Goal: Task Accomplishment & Management: Manage account settings

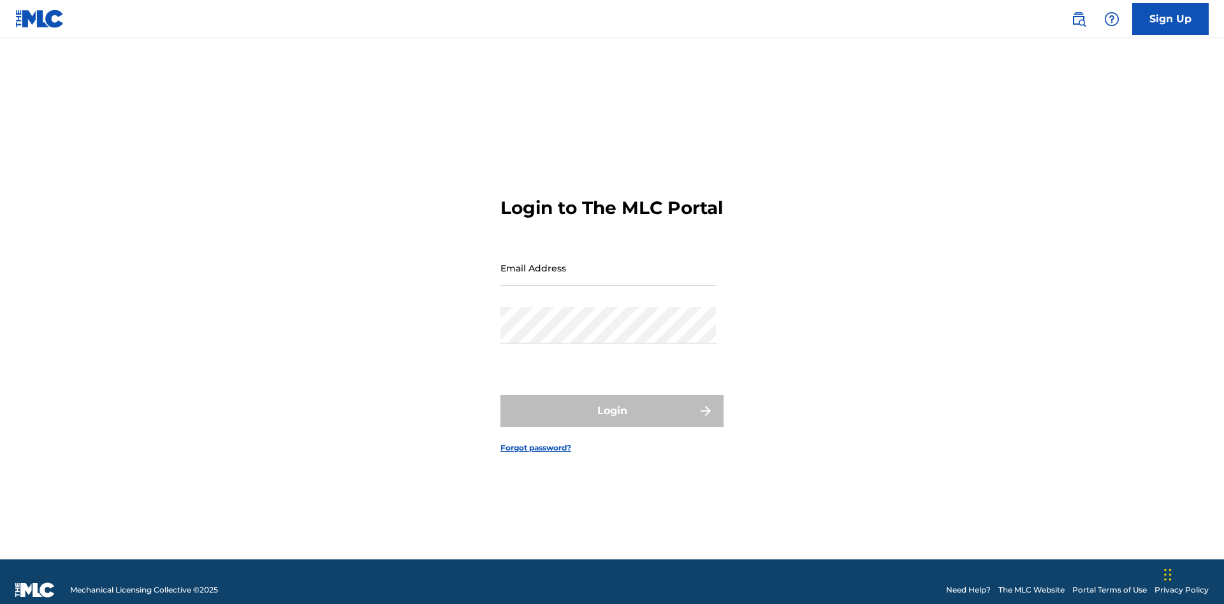
scroll to position [17, 0]
click at [608, 262] on input "Email Address" at bounding box center [607, 268] width 215 height 36
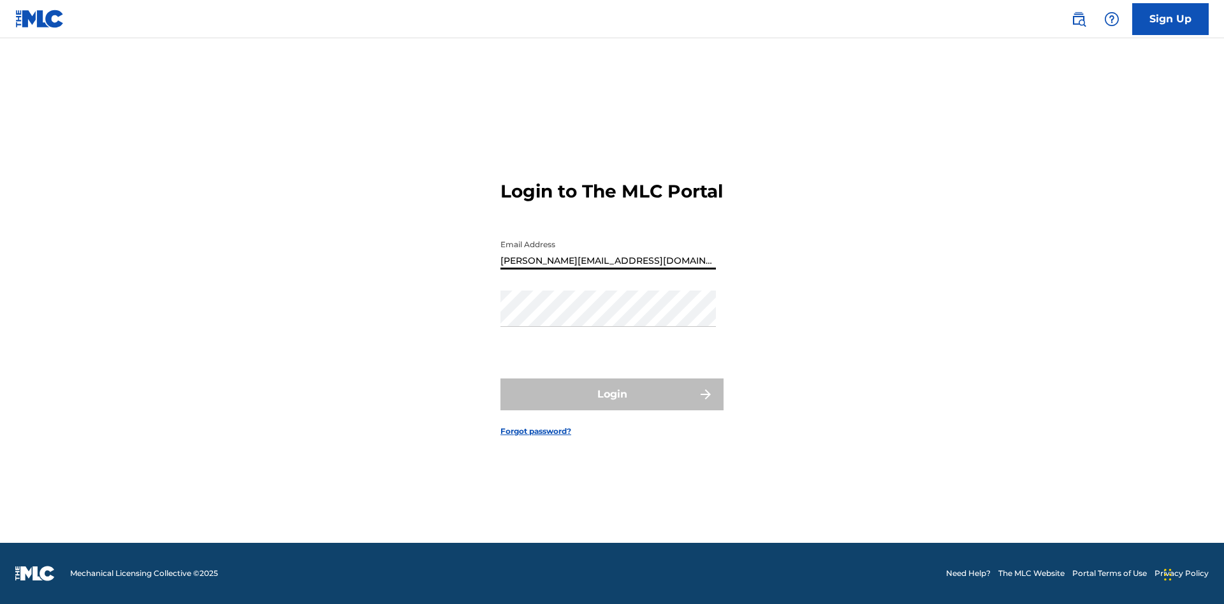
type input "[PERSON_NAME][EMAIL_ADDRESS][DOMAIN_NAME]"
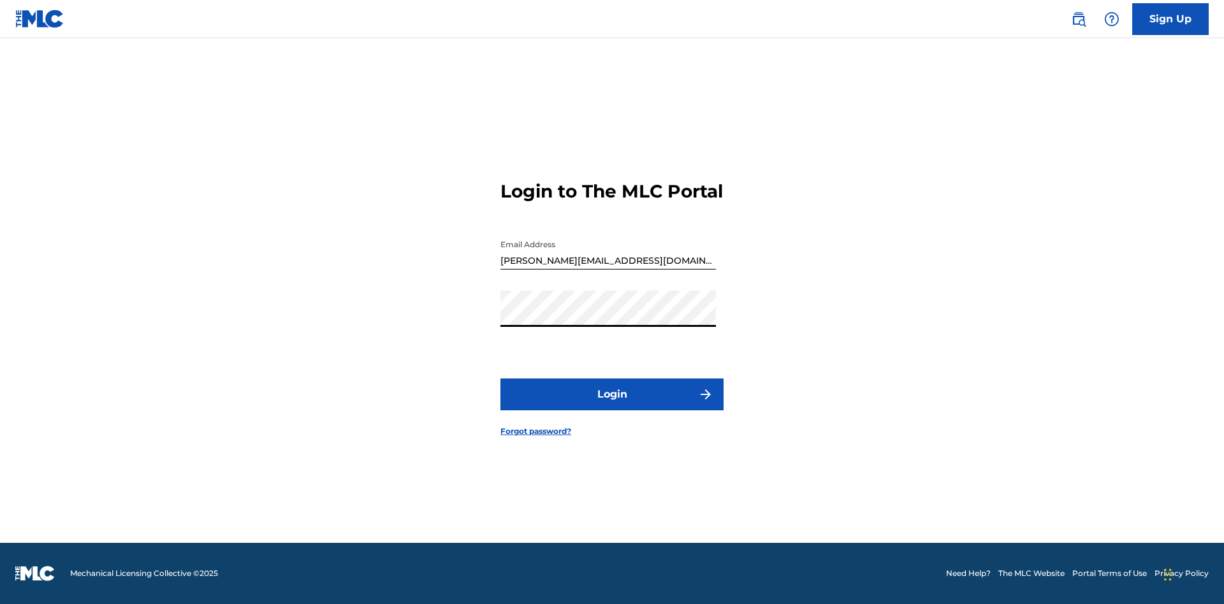
click at [612, 405] on button "Login" at bounding box center [611, 395] width 223 height 32
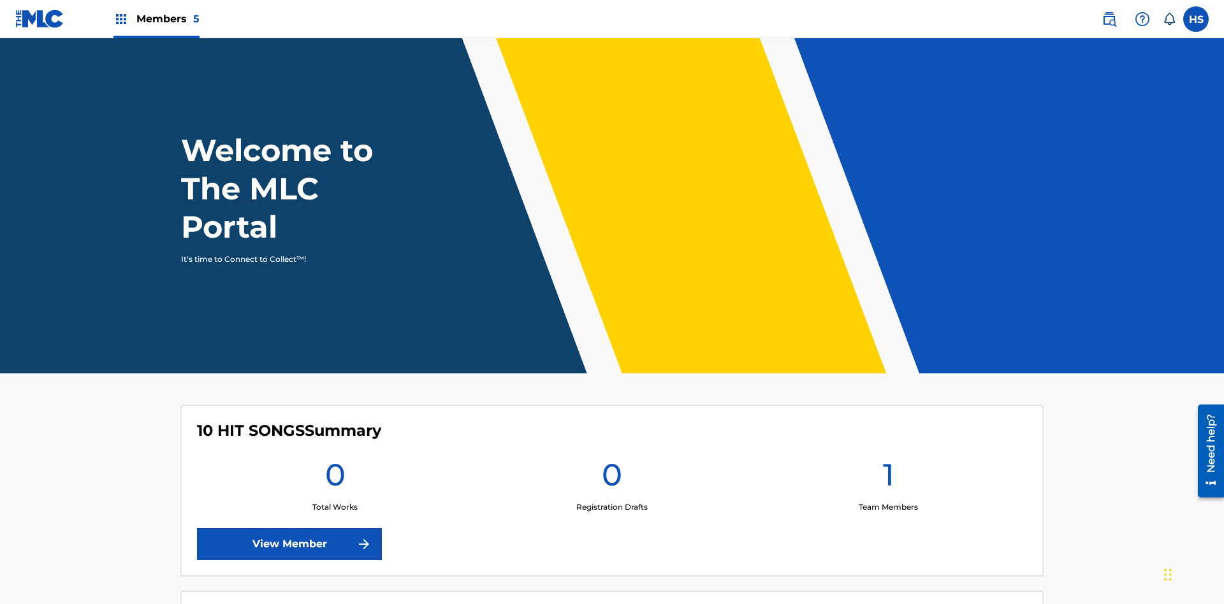
click at [156, 18] on span "Members 5" at bounding box center [167, 18] width 63 height 15
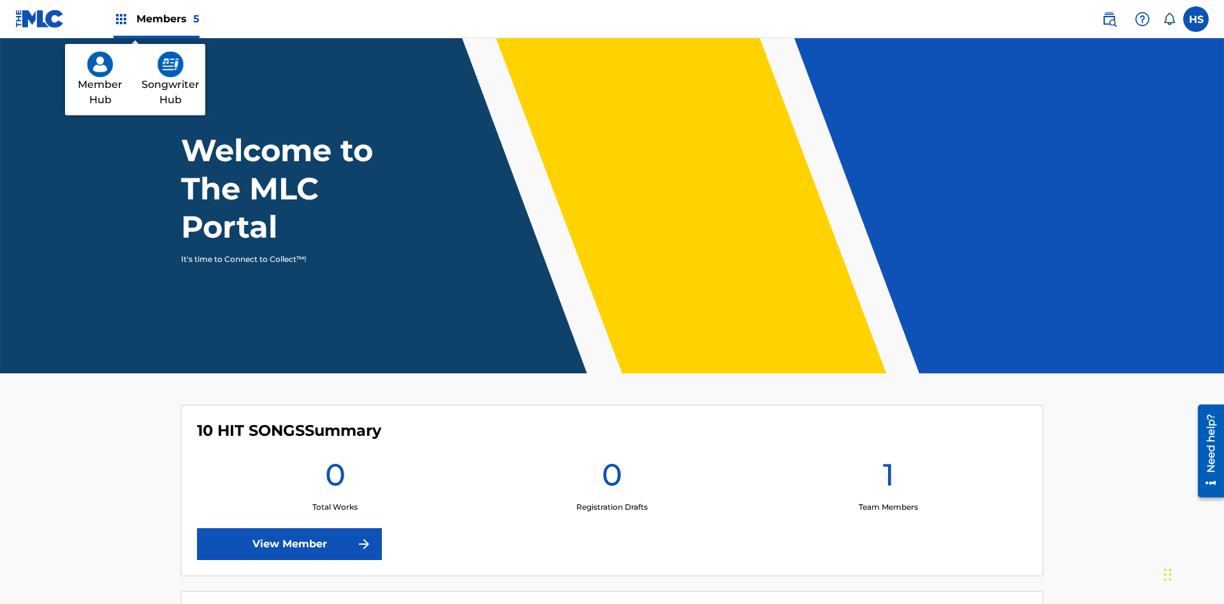
click at [170, 64] on img at bounding box center [170, 64] width 26 height 25
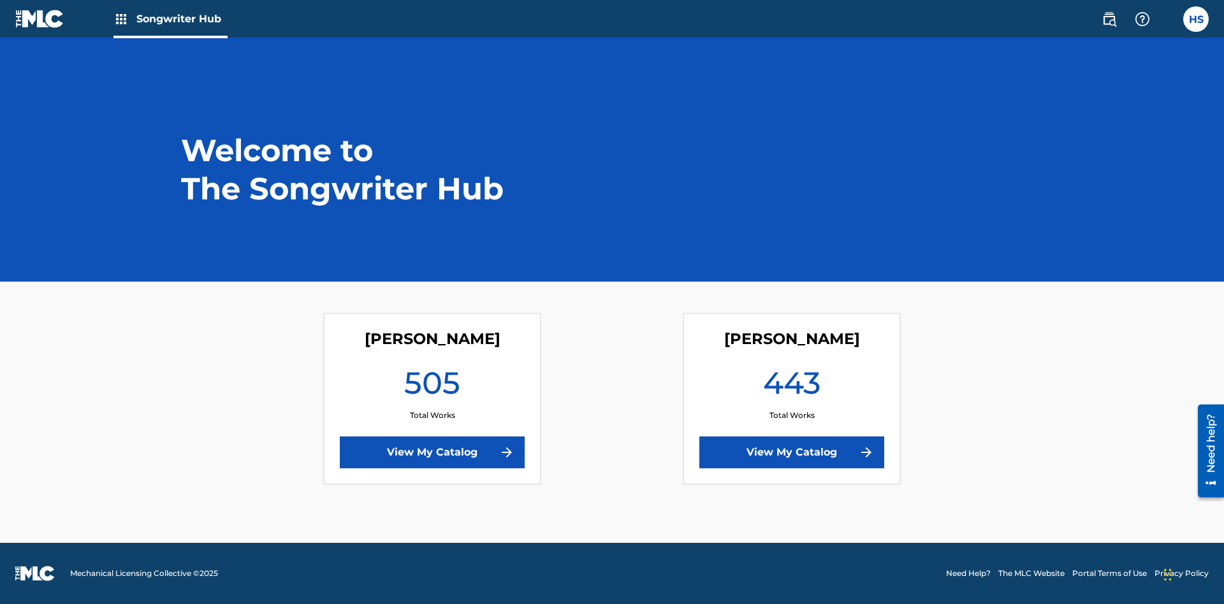
click at [792, 453] on link "View My Catalog" at bounding box center [791, 453] width 185 height 32
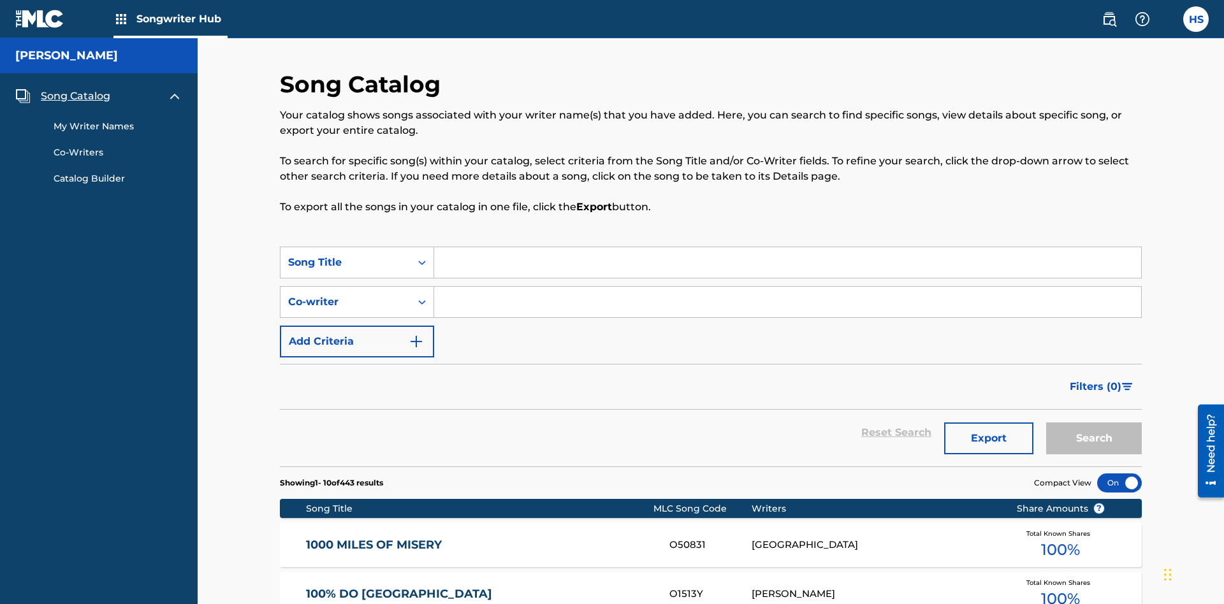
click at [75, 89] on span "Song Catalog" at bounding box center [75, 96] width 69 height 15
click at [118, 120] on link "My Writer Names" at bounding box center [118, 126] width 129 height 13
